Goal: Find specific page/section

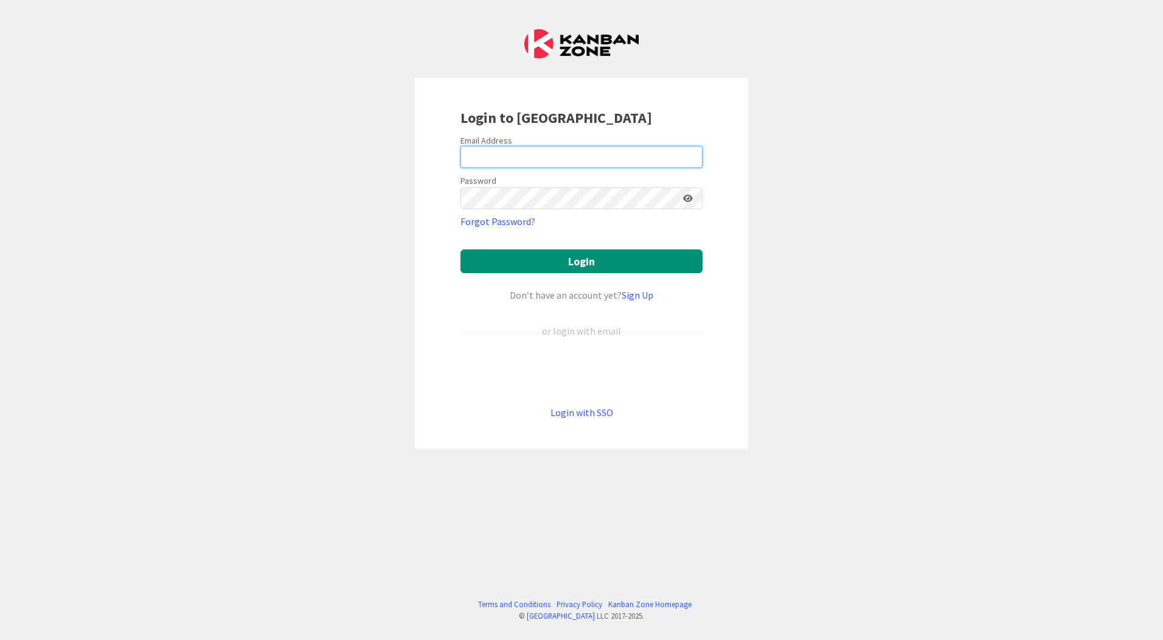
click at [548, 153] on input "email" at bounding box center [582, 157] width 242 height 22
type input "[EMAIL_ADDRESS][PERSON_NAME][DOMAIN_NAME]"
click at [461, 249] on button "Login" at bounding box center [582, 261] width 242 height 24
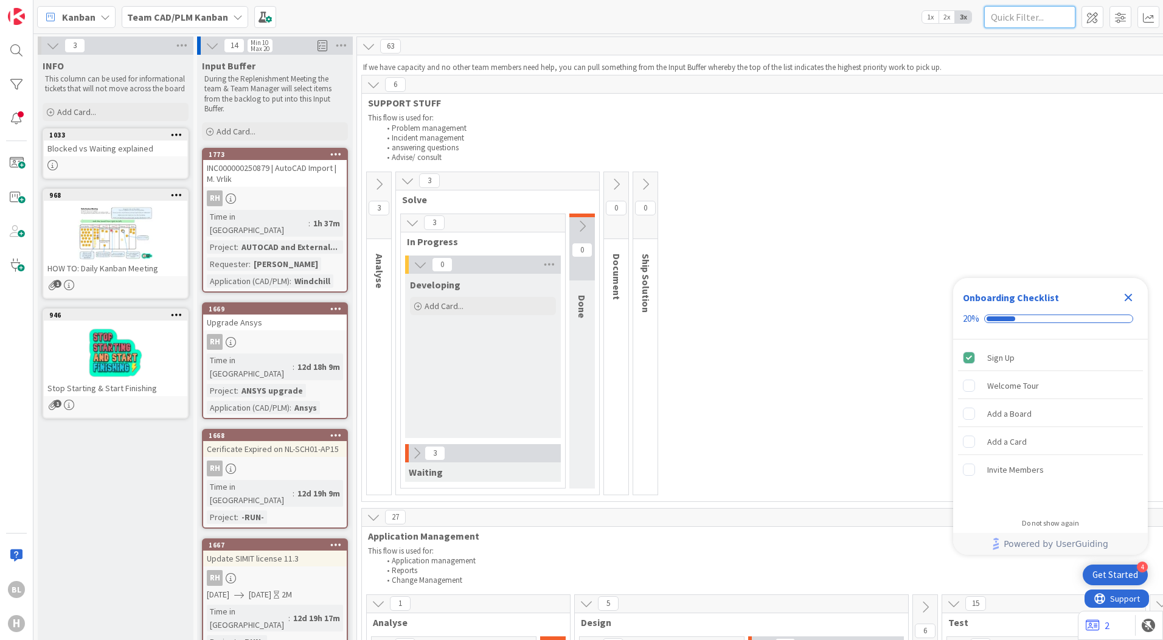
click at [1038, 19] on input "text" at bounding box center [1029, 17] width 91 height 22
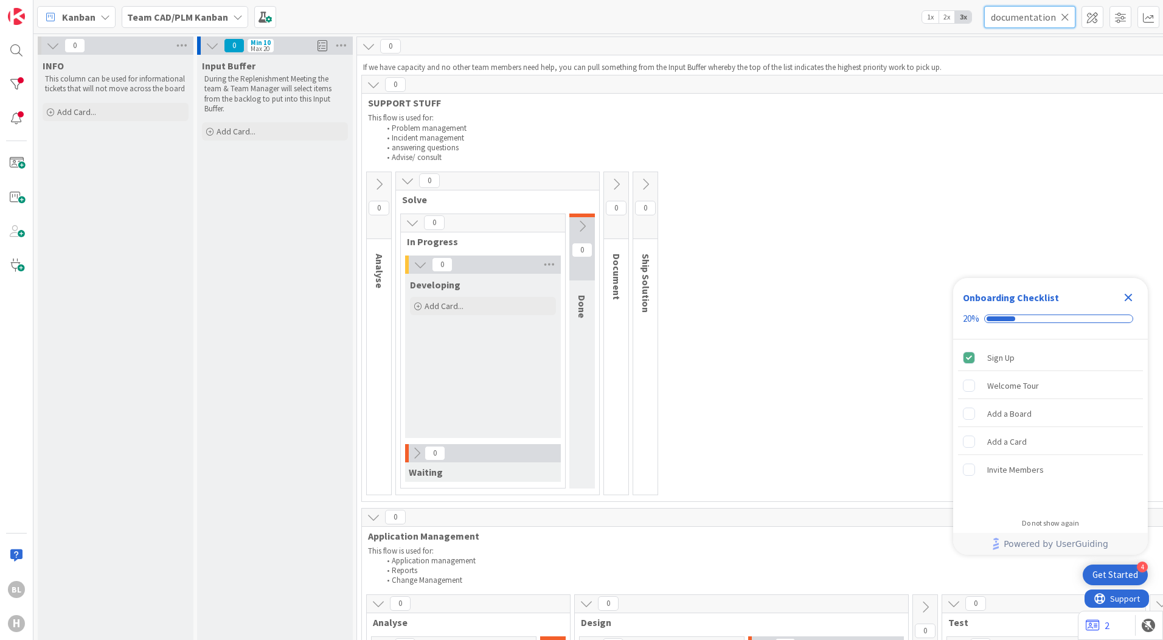
type input "documentation"
click at [226, 21] on div "Team CAD/PLM Kanban" at bounding box center [185, 17] width 127 height 22
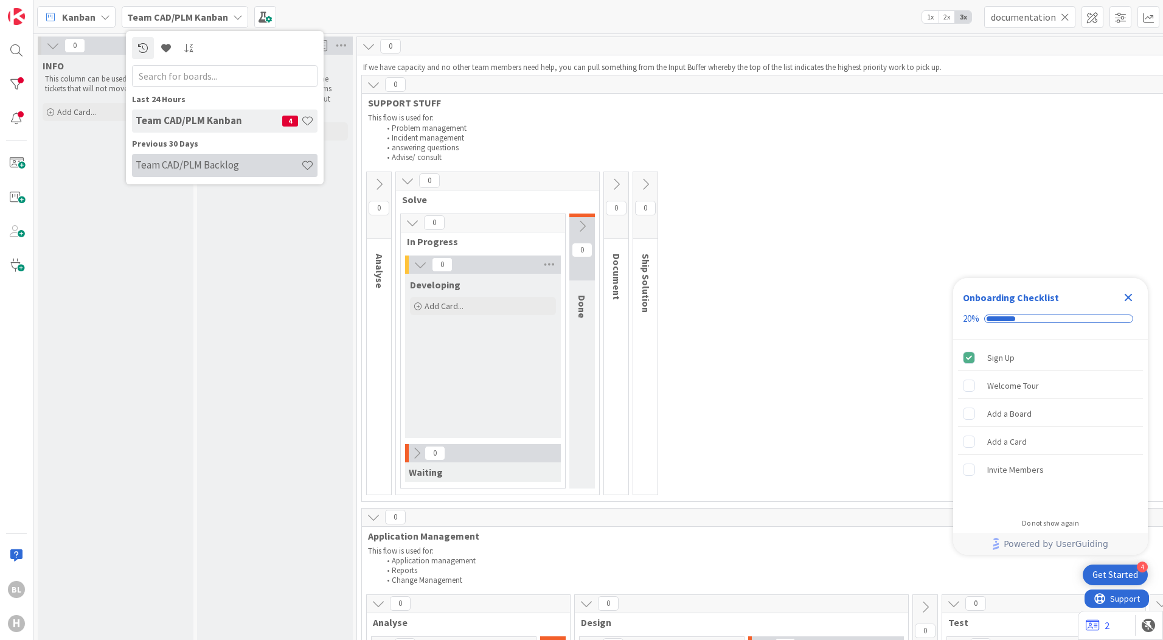
click at [184, 163] on h4 "Team CAD/PLM Backlog" at bounding box center [218, 165] width 165 height 12
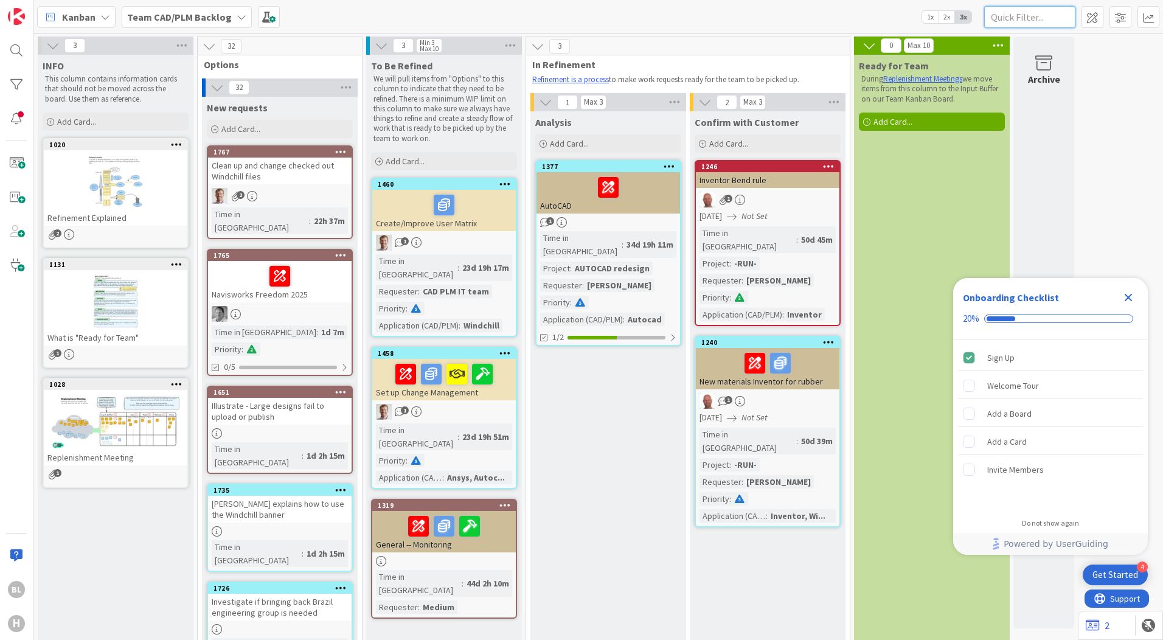
click at [1028, 15] on input "text" at bounding box center [1029, 17] width 91 height 22
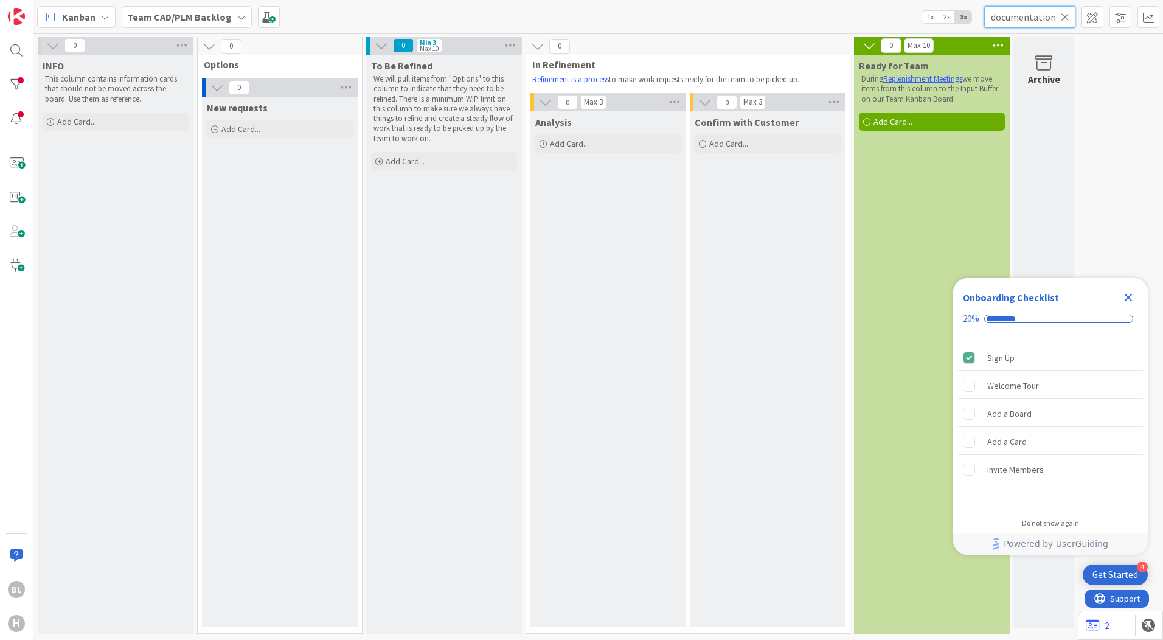
type input "documentation"
click at [1064, 17] on icon at bounding box center [1065, 17] width 9 height 11
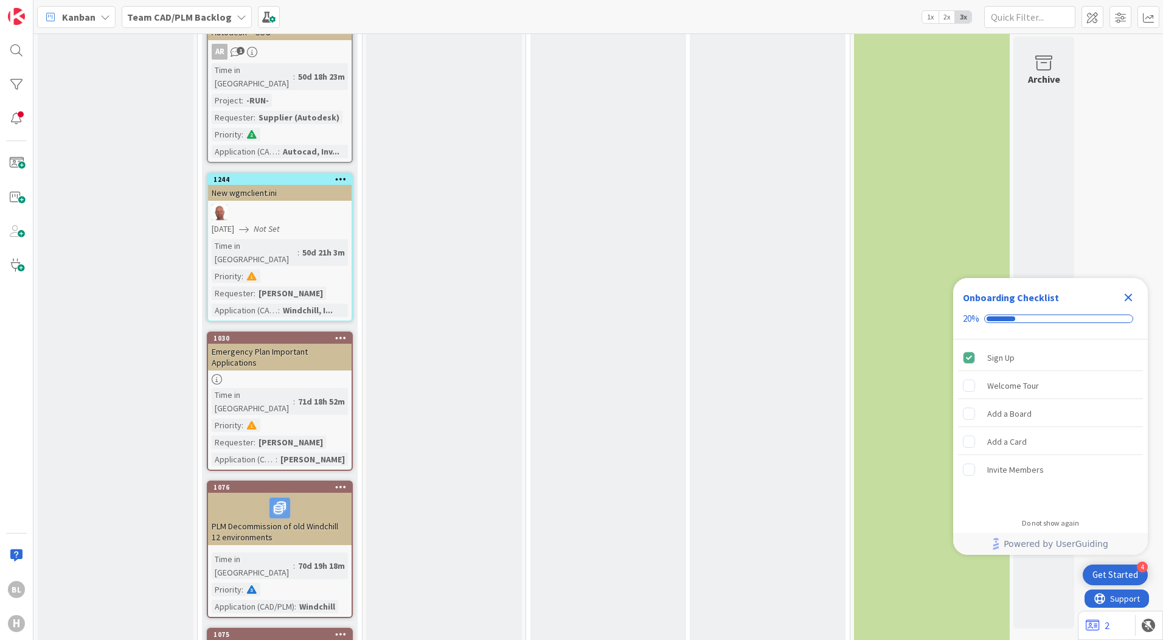
scroll to position [2425, 0]
